Goal: Task Accomplishment & Management: Use online tool/utility

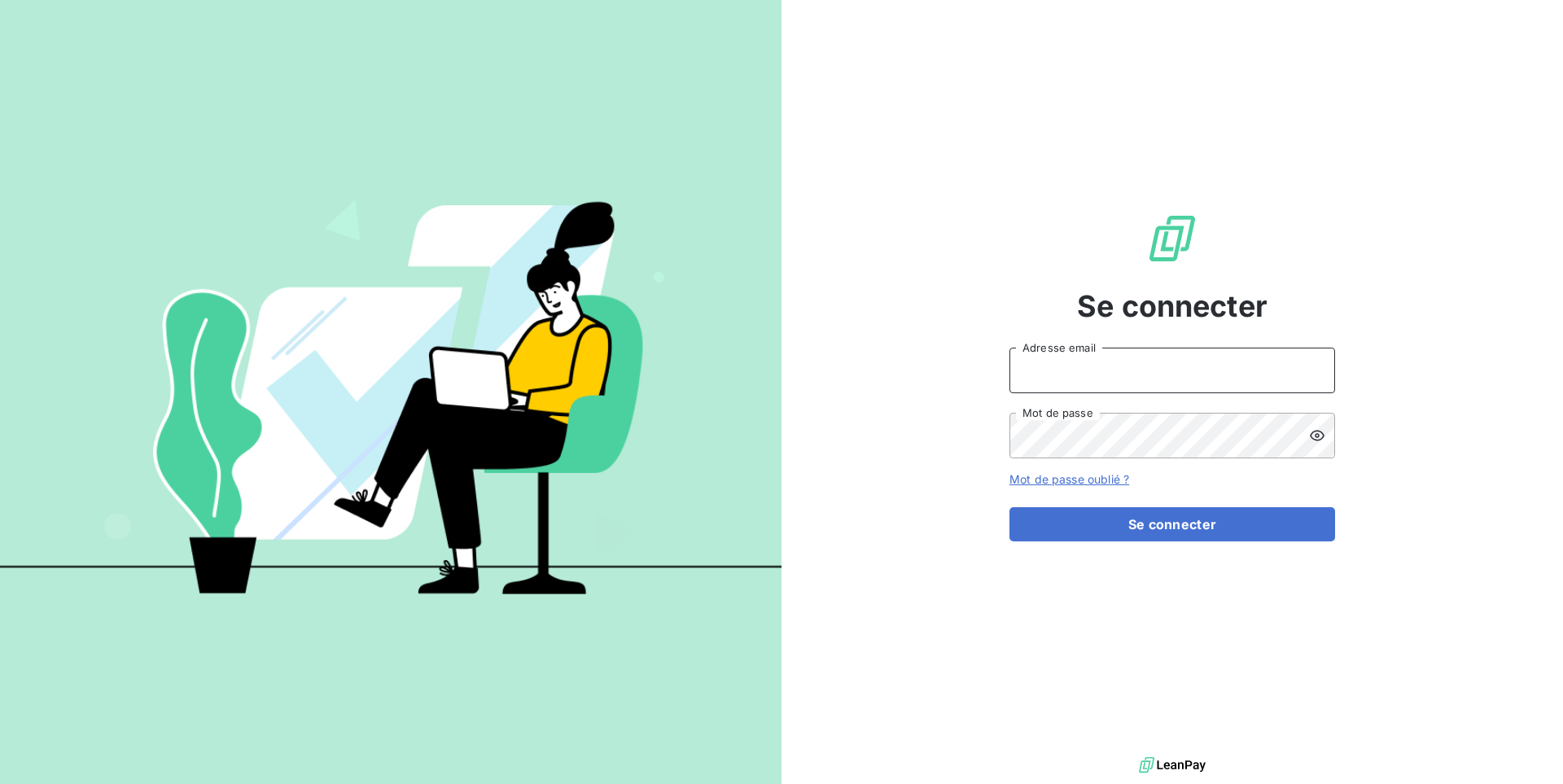
click at [1088, 367] on input "Adresse email" at bounding box center [1172, 370] width 325 height 46
type input "admin@repafrance"
click at [1010, 507] on button "Se connecter" at bounding box center [1172, 524] width 325 height 34
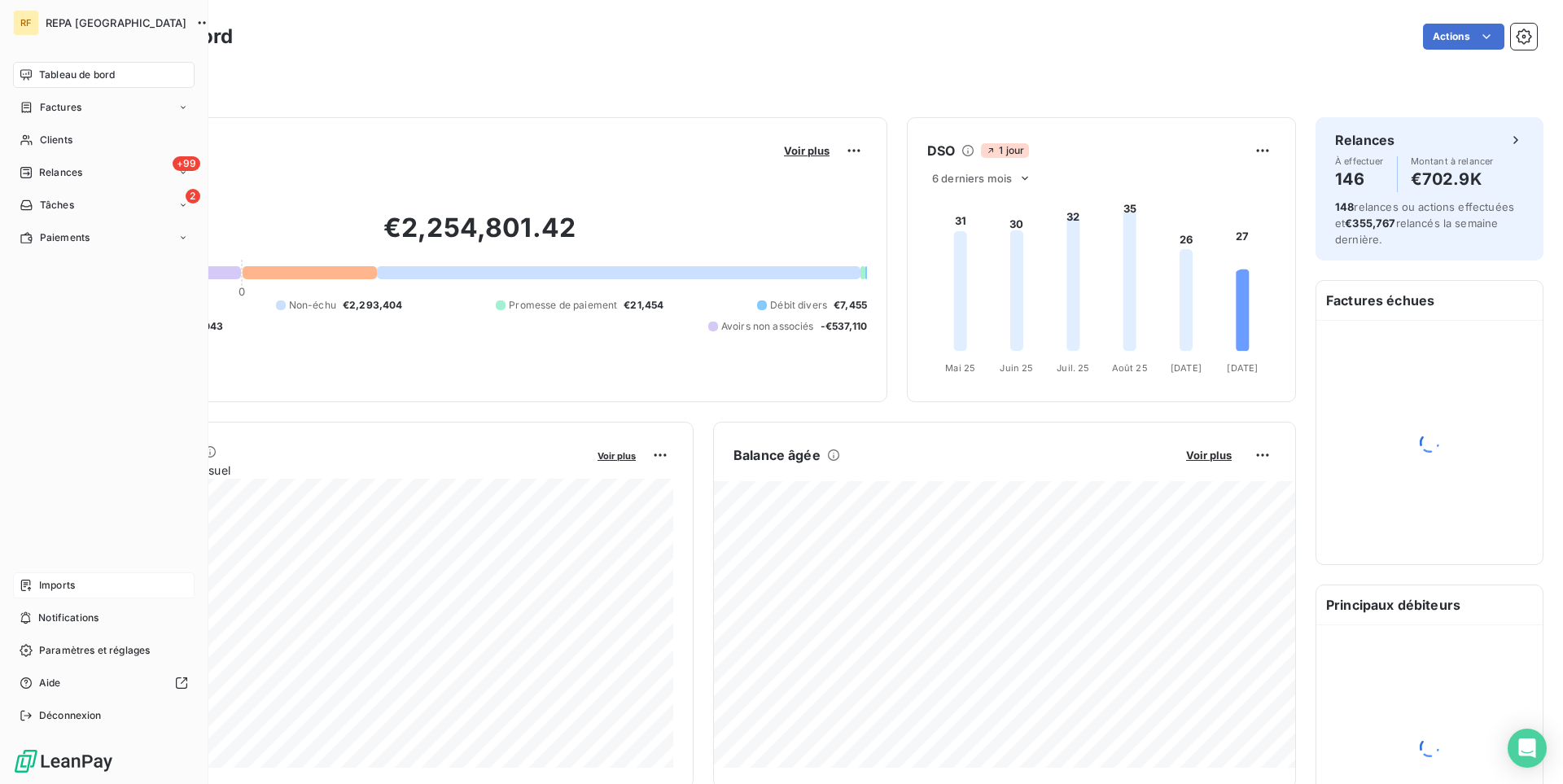
click at [55, 581] on span "Imports" at bounding box center [57, 585] width 36 height 15
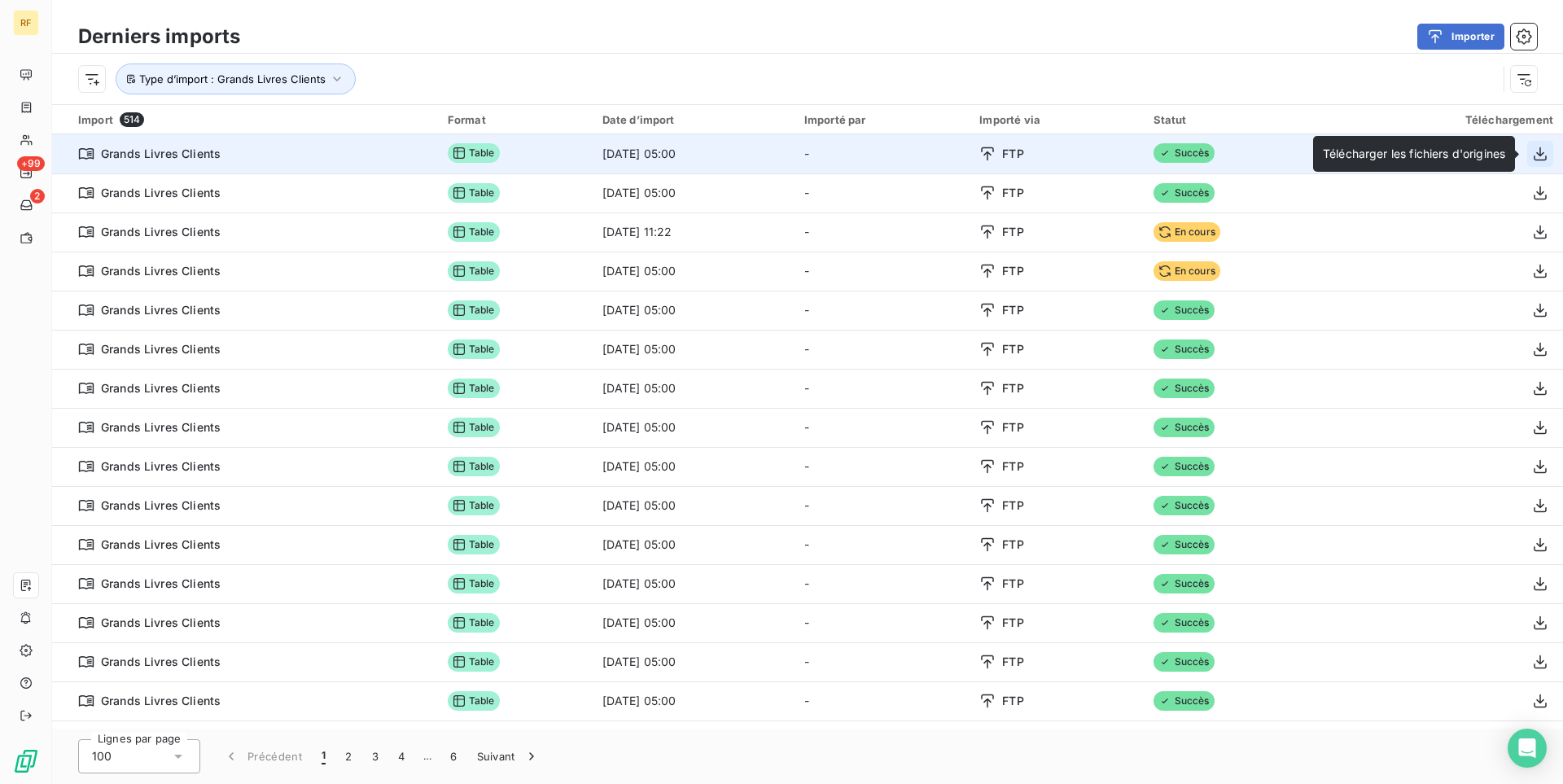
click at [1539, 156] on icon "button" at bounding box center [1539, 153] width 17 height 17
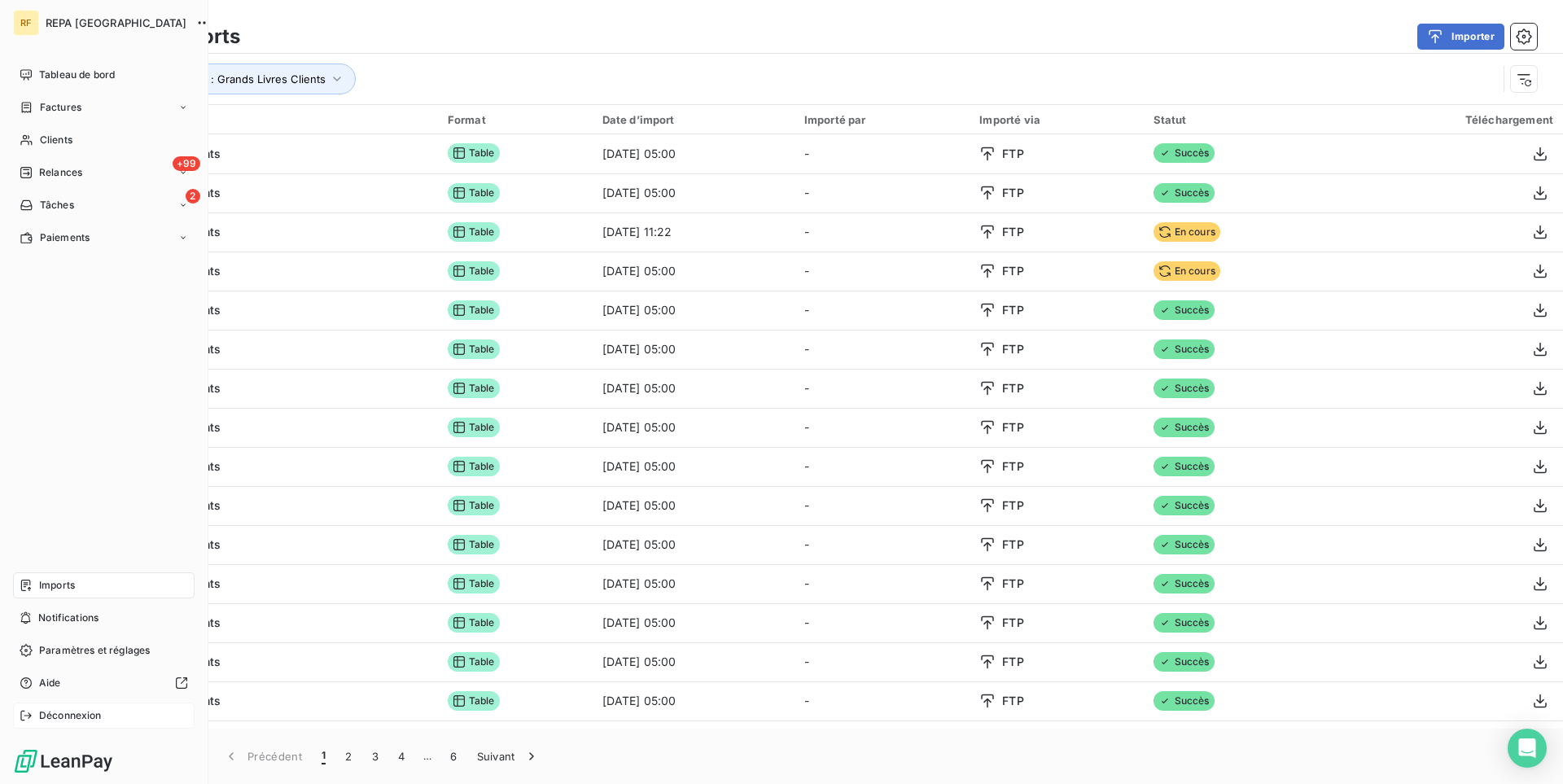
click at [52, 713] on span "Déconnexion" at bounding box center [70, 715] width 62 height 15
